Goal: Task Accomplishment & Management: Manage account settings

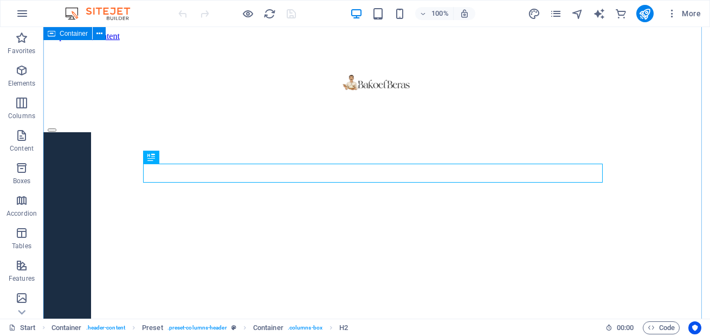
scroll to position [199, 0]
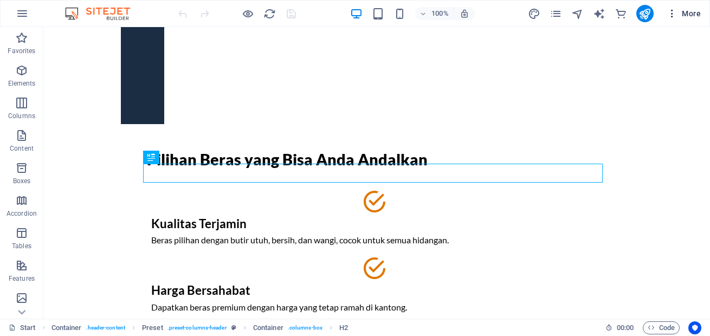
click at [674, 18] on icon "button" at bounding box center [672, 13] width 11 height 11
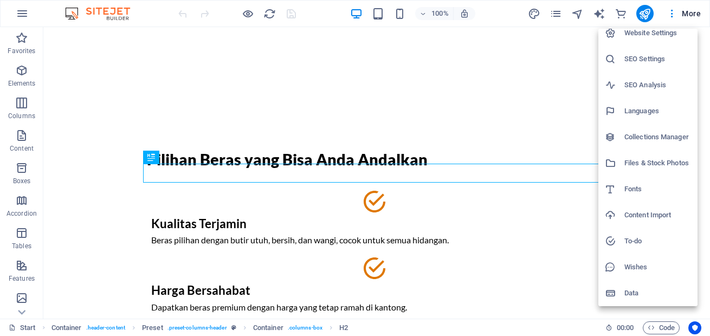
scroll to position [0, 0]
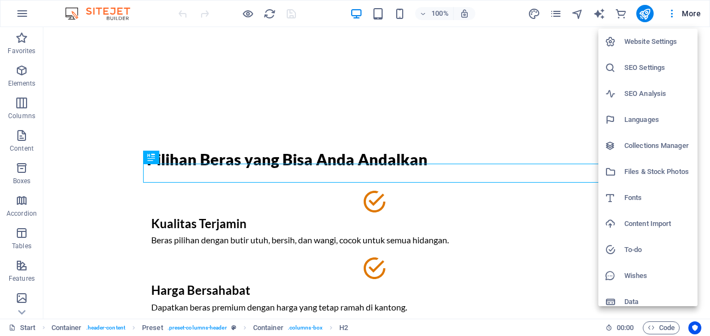
click at [607, 42] on icon at bounding box center [610, 41] width 11 height 11
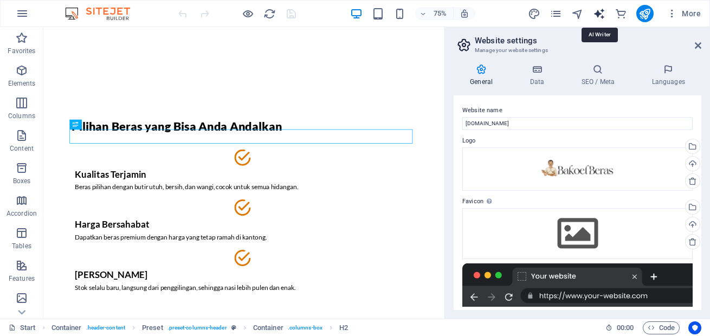
click at [594, 17] on icon "text_generator" at bounding box center [599, 14] width 12 height 12
select select "English"
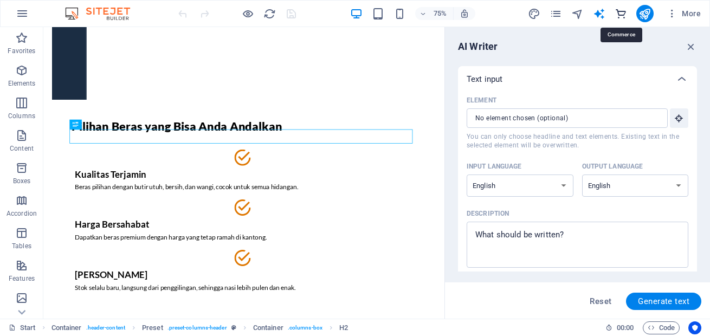
click at [619, 15] on icon "commerce" at bounding box center [621, 14] width 12 height 12
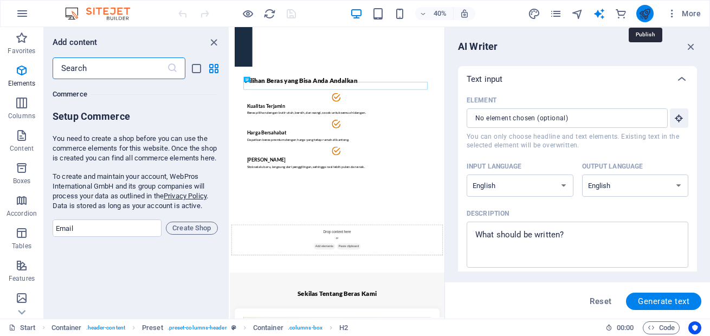
scroll to position [10449, 0]
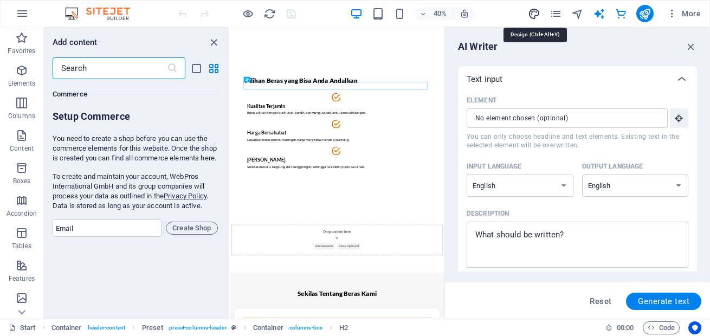
click at [534, 14] on icon "design" at bounding box center [534, 14] width 12 height 12
select select "px"
select select "400"
select select "px"
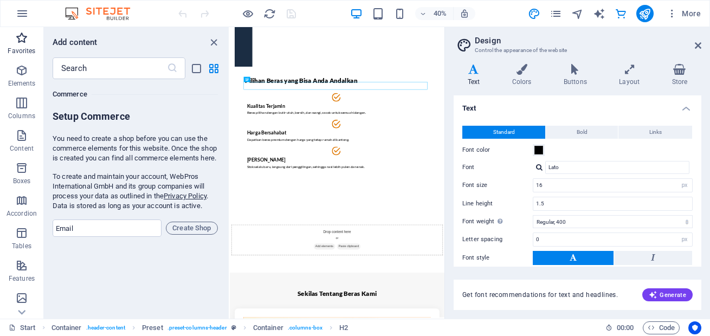
click at [24, 44] on span "Favorites" at bounding box center [21, 44] width 43 height 26
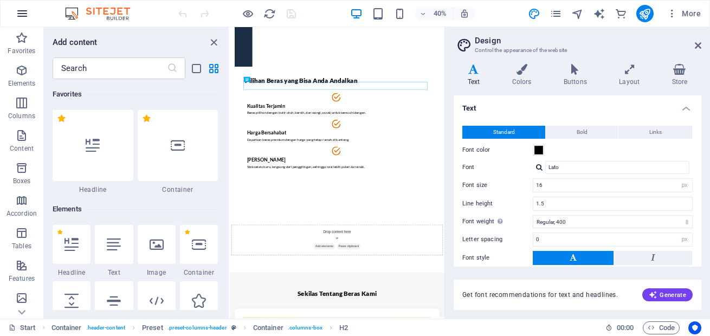
scroll to position [0, 0]
